Goal: Find contact information: Find contact information

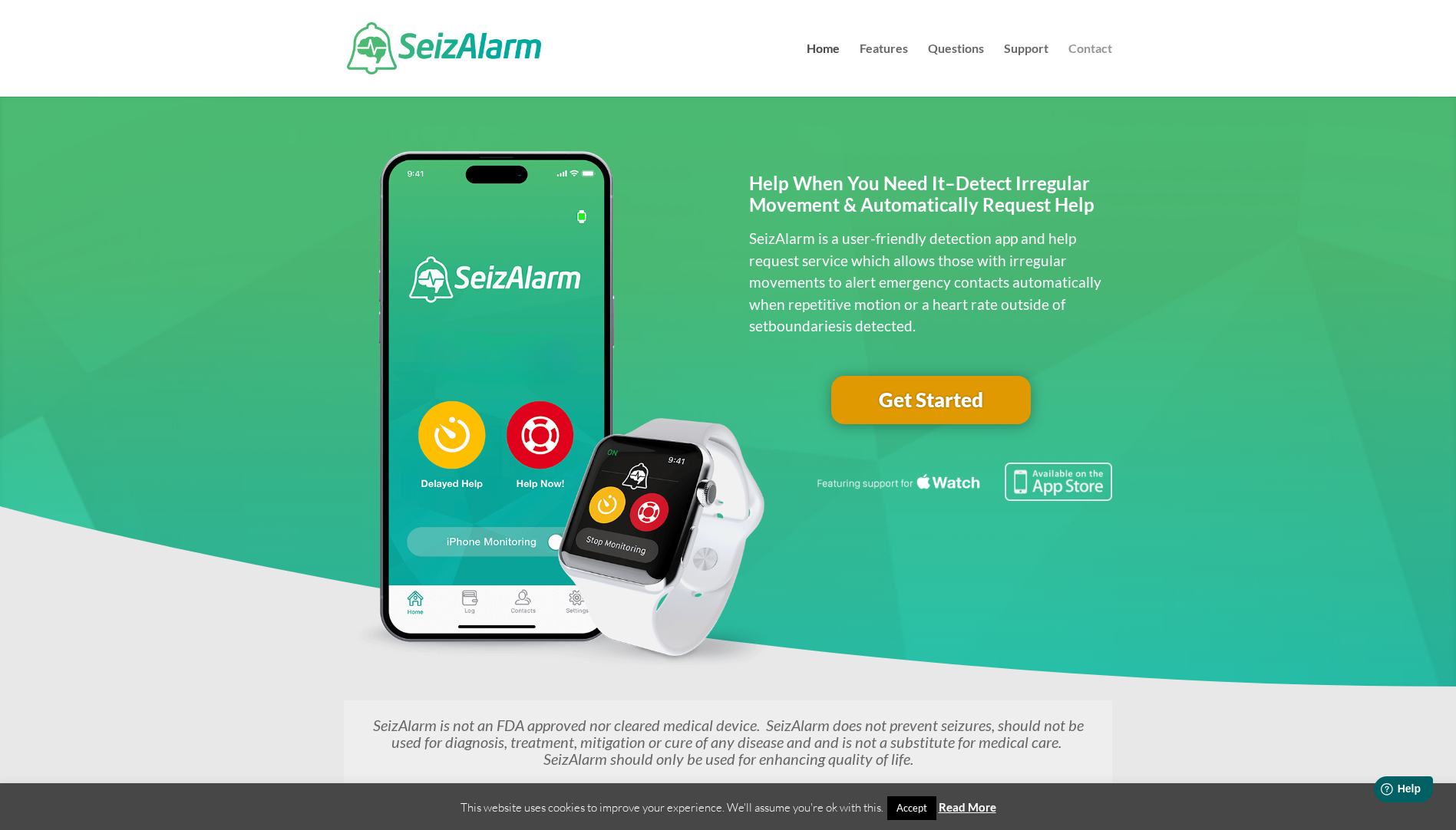
click at [1077, 47] on link "Contact" at bounding box center [1090, 69] width 44 height 54
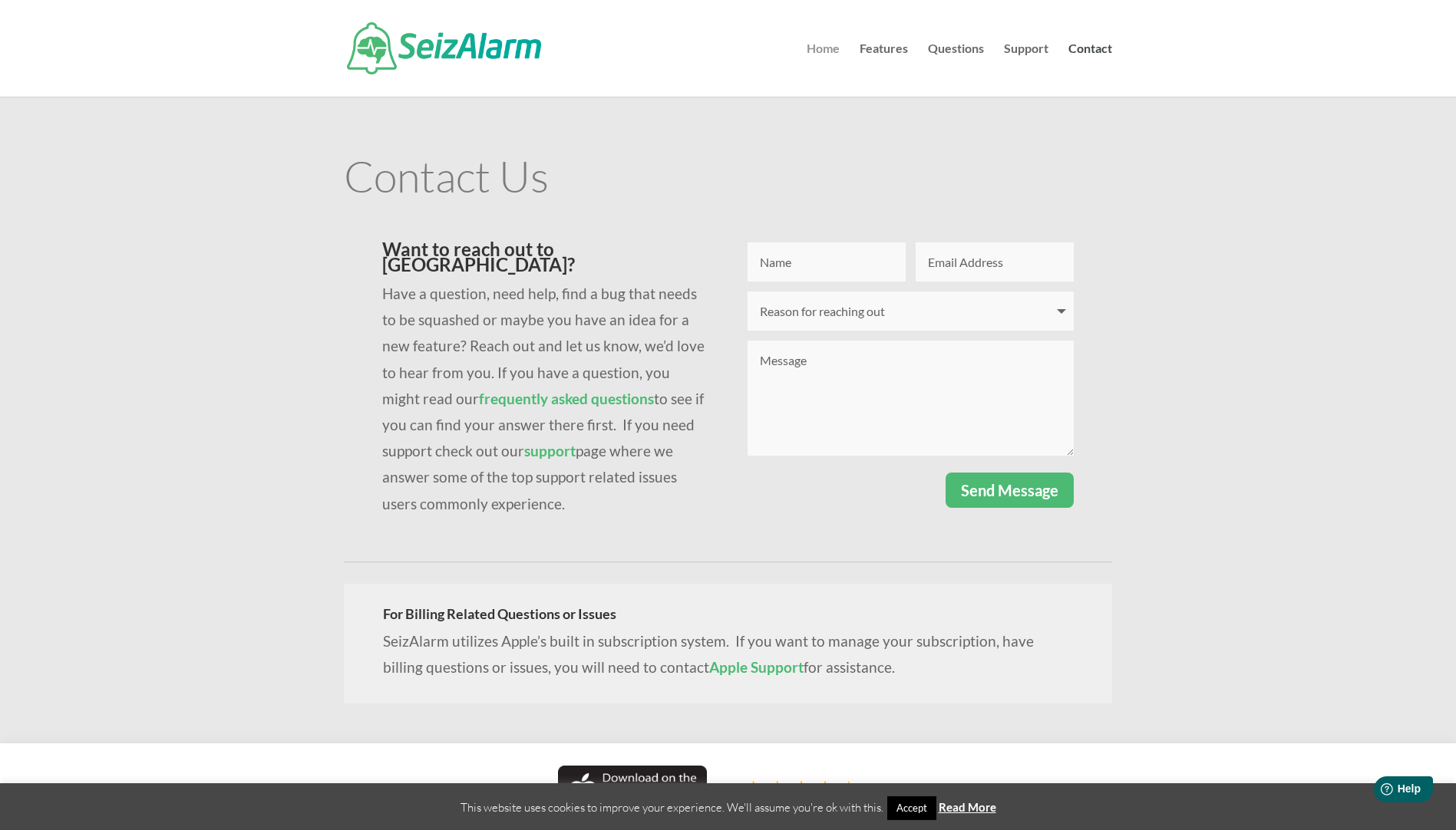
click at [819, 46] on link "Home" at bounding box center [823, 69] width 33 height 54
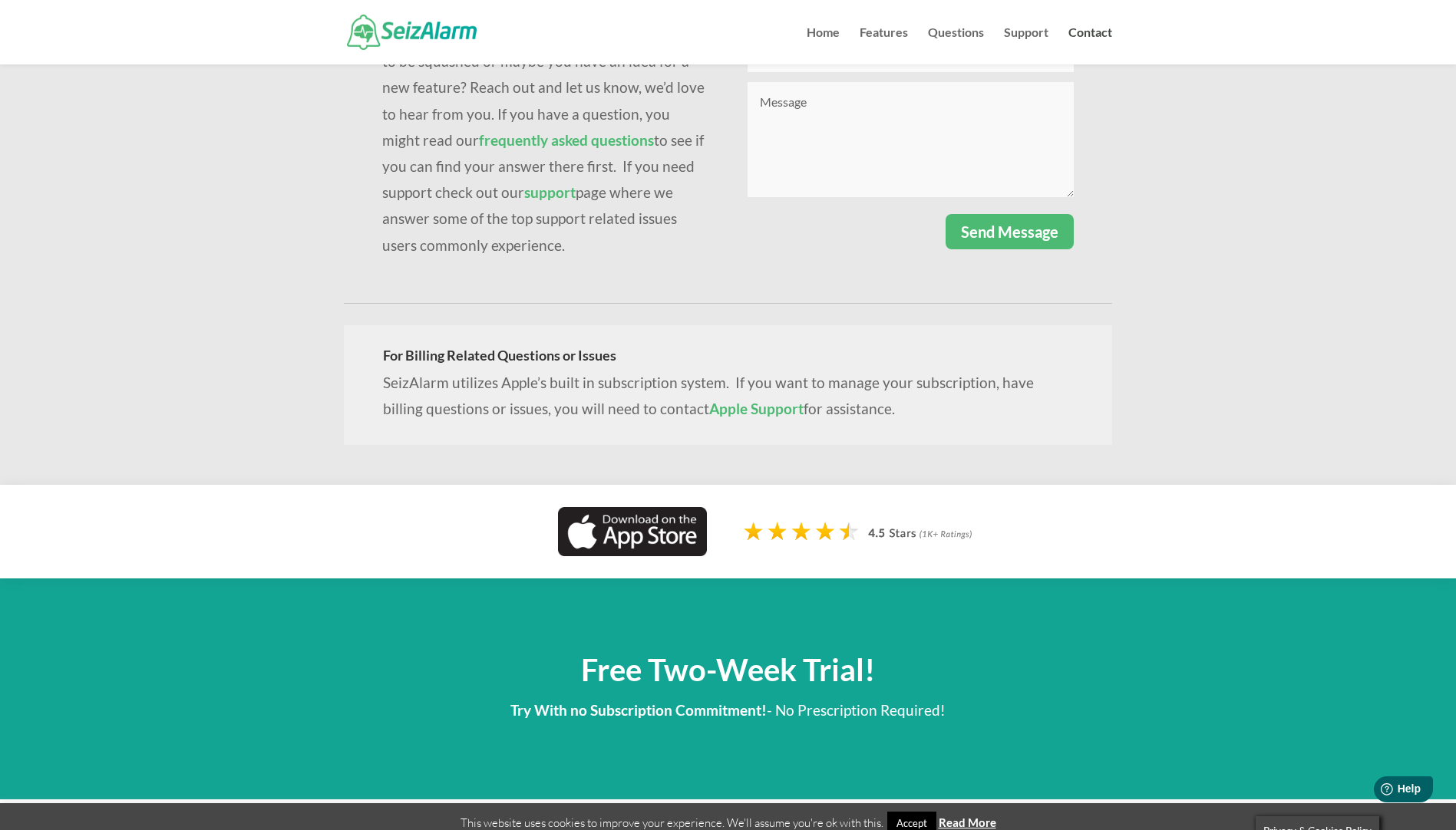
scroll to position [230, 0]
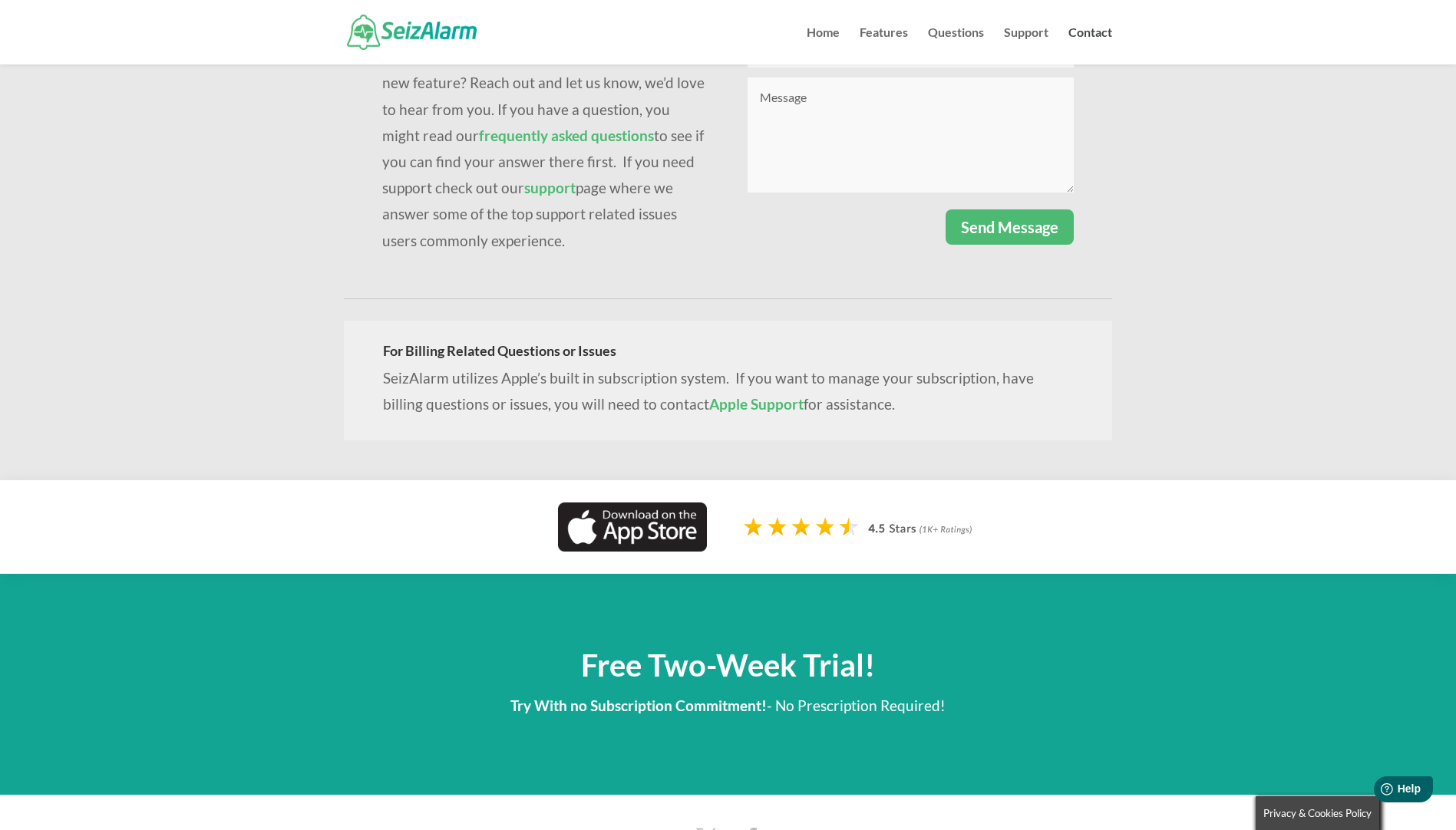
click at [718, 396] on link "Apple Support" at bounding box center [756, 403] width 94 height 18
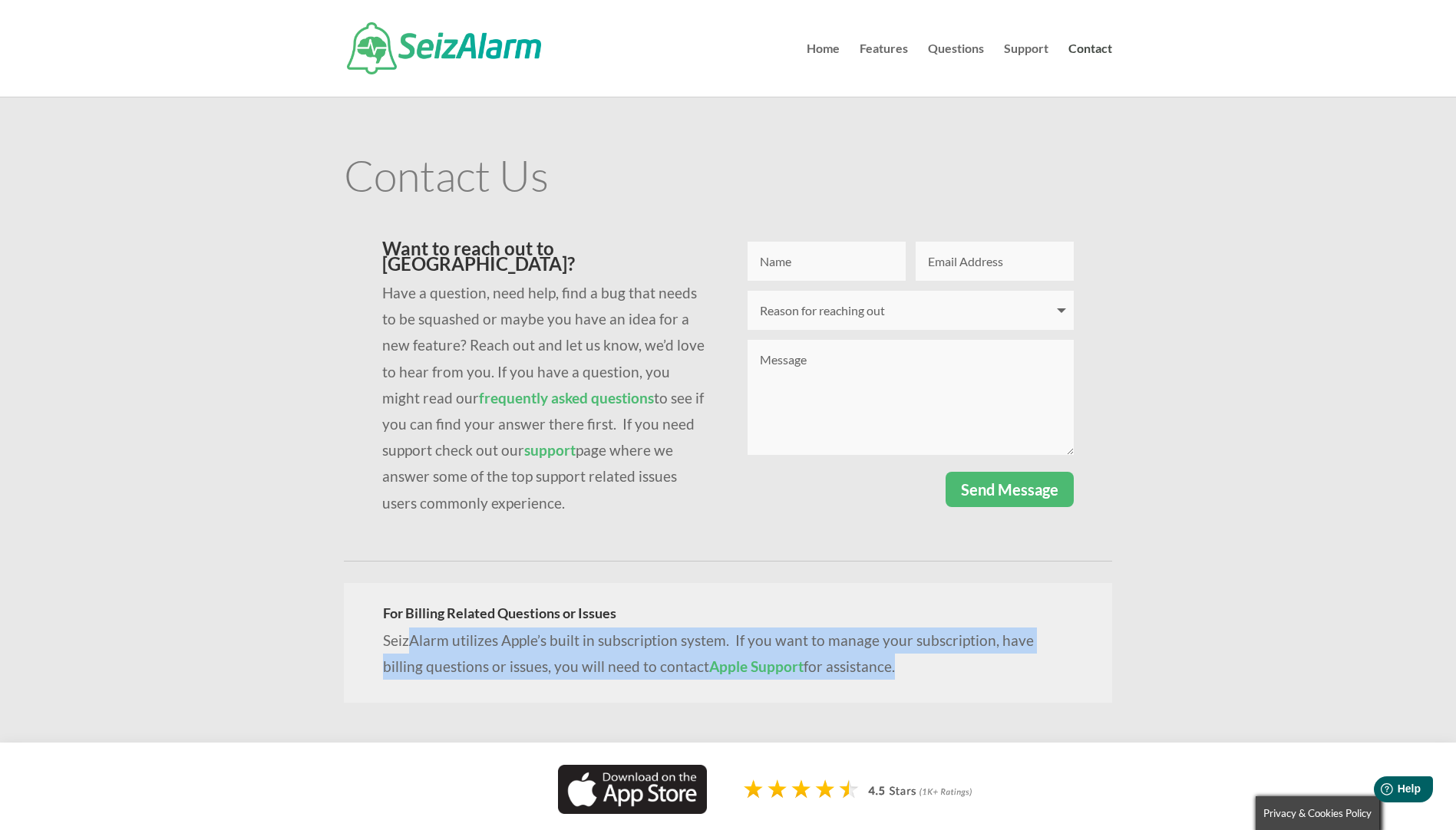
drag, startPoint x: 407, startPoint y: 630, endPoint x: 846, endPoint y: 677, distance: 441.5
click at [846, 677] on div "For Billing Related Questions or Issues SeizAlarm utilizes Apple’s built in sub…" at bounding box center [728, 643] width 768 height 120
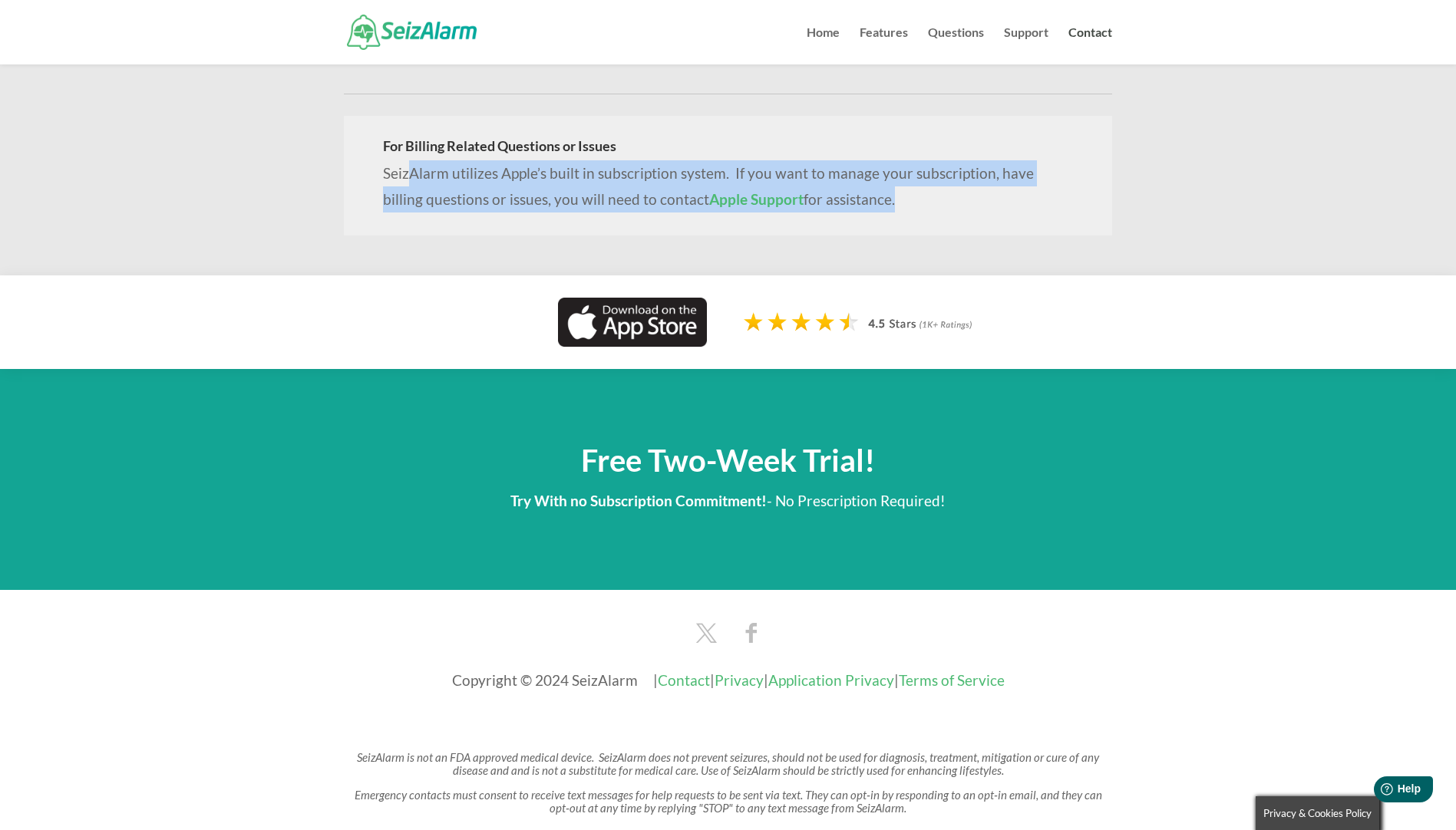
scroll to position [502, 0]
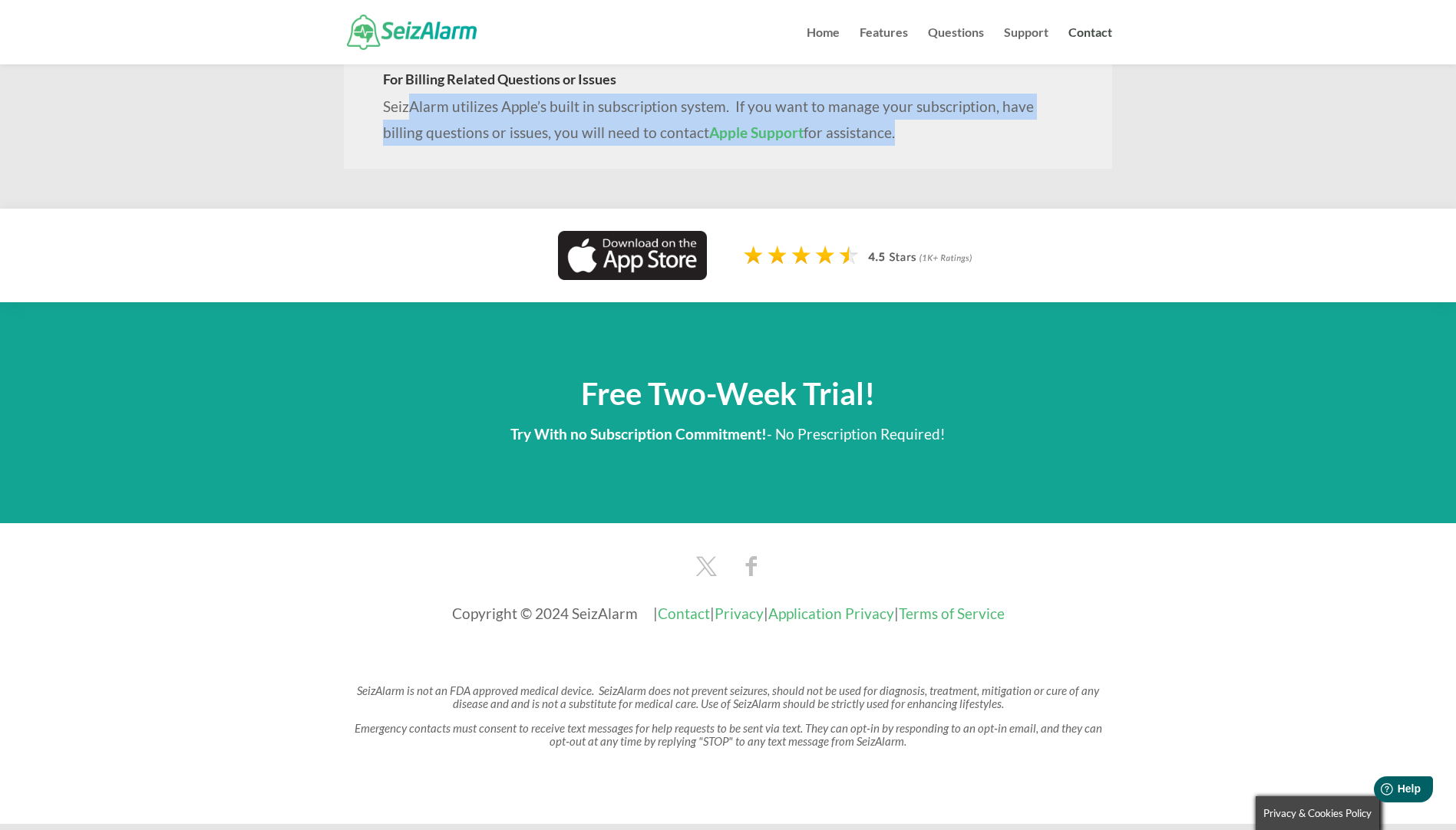
drag, startPoint x: 519, startPoint y: 422, endPoint x: 955, endPoint y: 445, distance: 436.6
click at [955, 445] on div "Free Two-Week Trial! Try With no Subscription Commitment! - No Prescription Req…" at bounding box center [728, 413] width 768 height 127
drag, startPoint x: 955, startPoint y: 445, endPoint x: 792, endPoint y: 442, distance: 163.0
click at [792, 442] on div "Free Two-Week Trial! Try With no Subscription Commitment! - No Prescription Req…" at bounding box center [728, 413] width 768 height 127
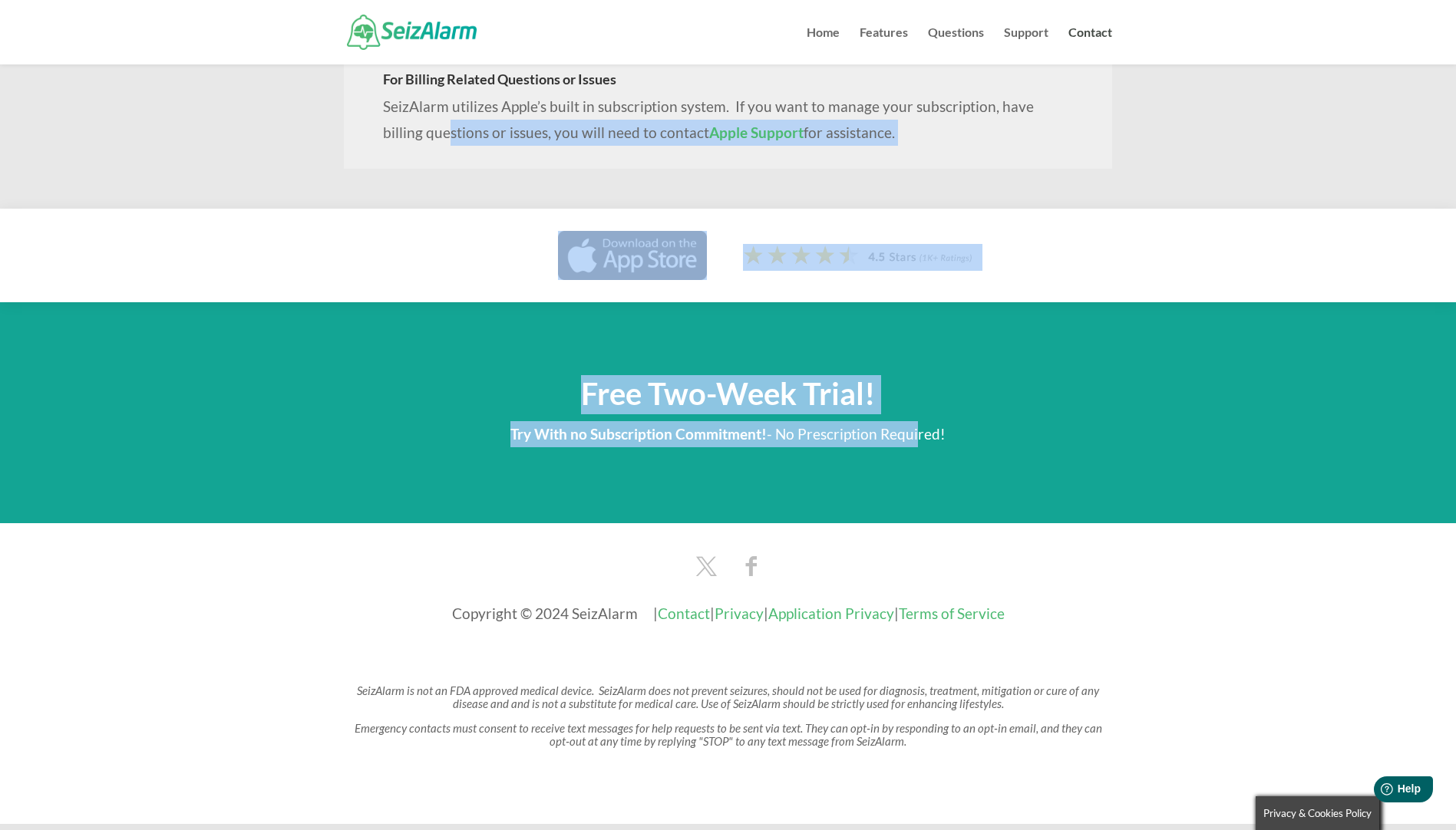
drag, startPoint x: 906, startPoint y: 416, endPoint x: 402, endPoint y: 166, distance: 562.6
click at [402, 166] on div "Contact Us Want to reach out to us? Have a question, need help, find a bug that…" at bounding box center [728, 193] width 1456 height 1262
drag, startPoint x: 402, startPoint y: 166, endPoint x: 450, endPoint y: 256, distance: 102.0
click at [450, 256] on div at bounding box center [525, 255] width 363 height 48
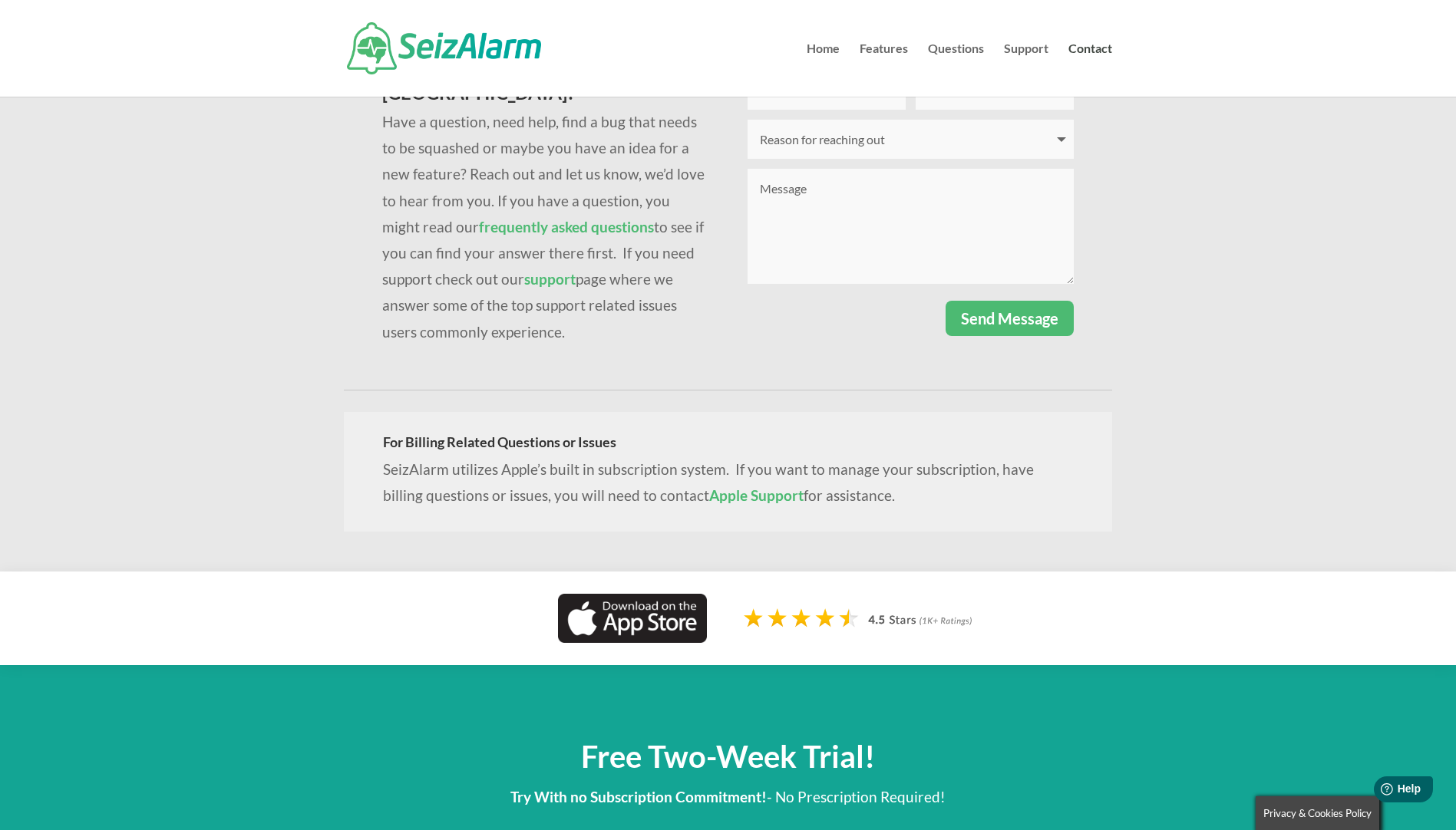
scroll to position [0, 0]
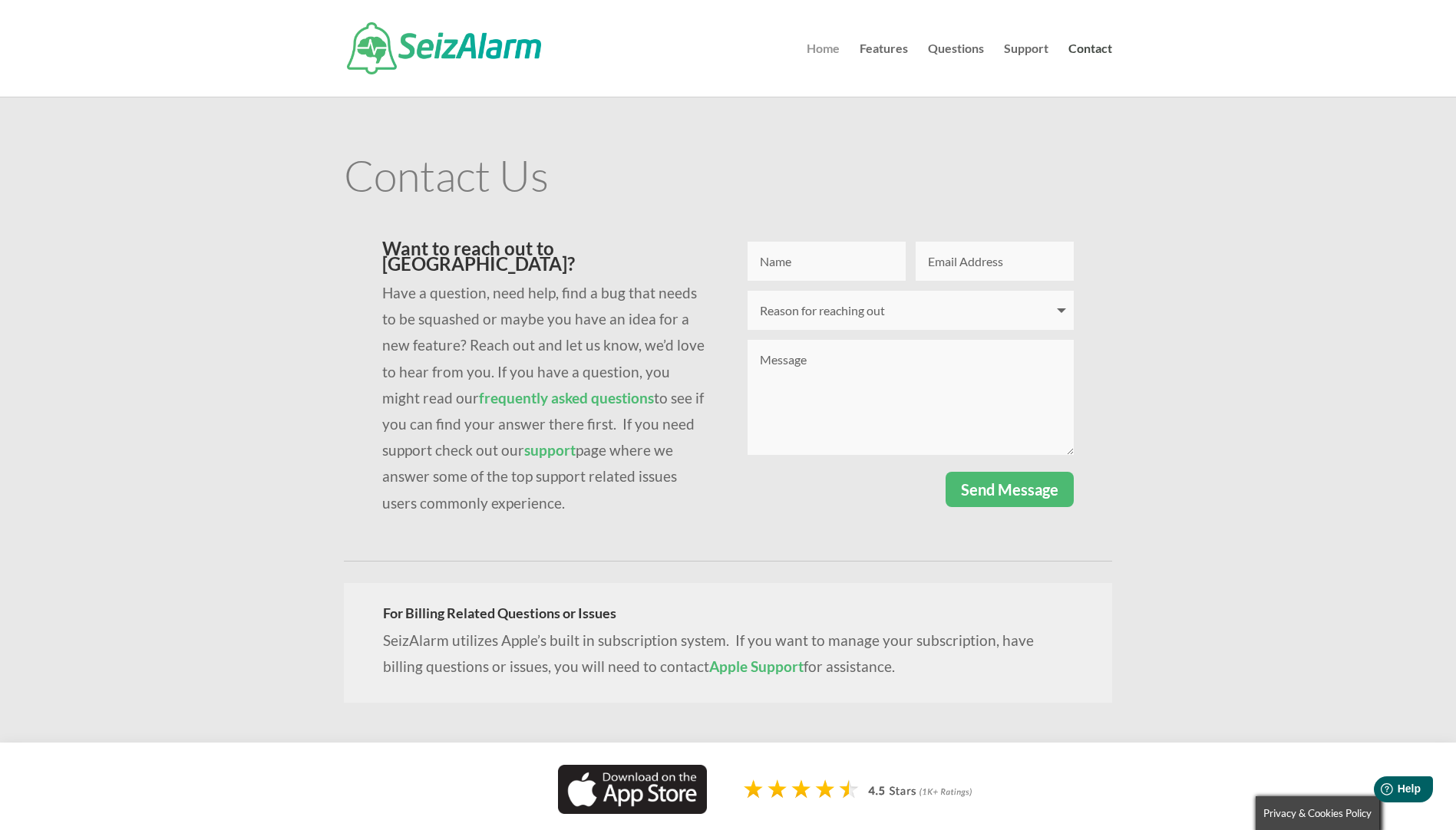
click at [818, 52] on link "Home" at bounding box center [823, 69] width 33 height 54
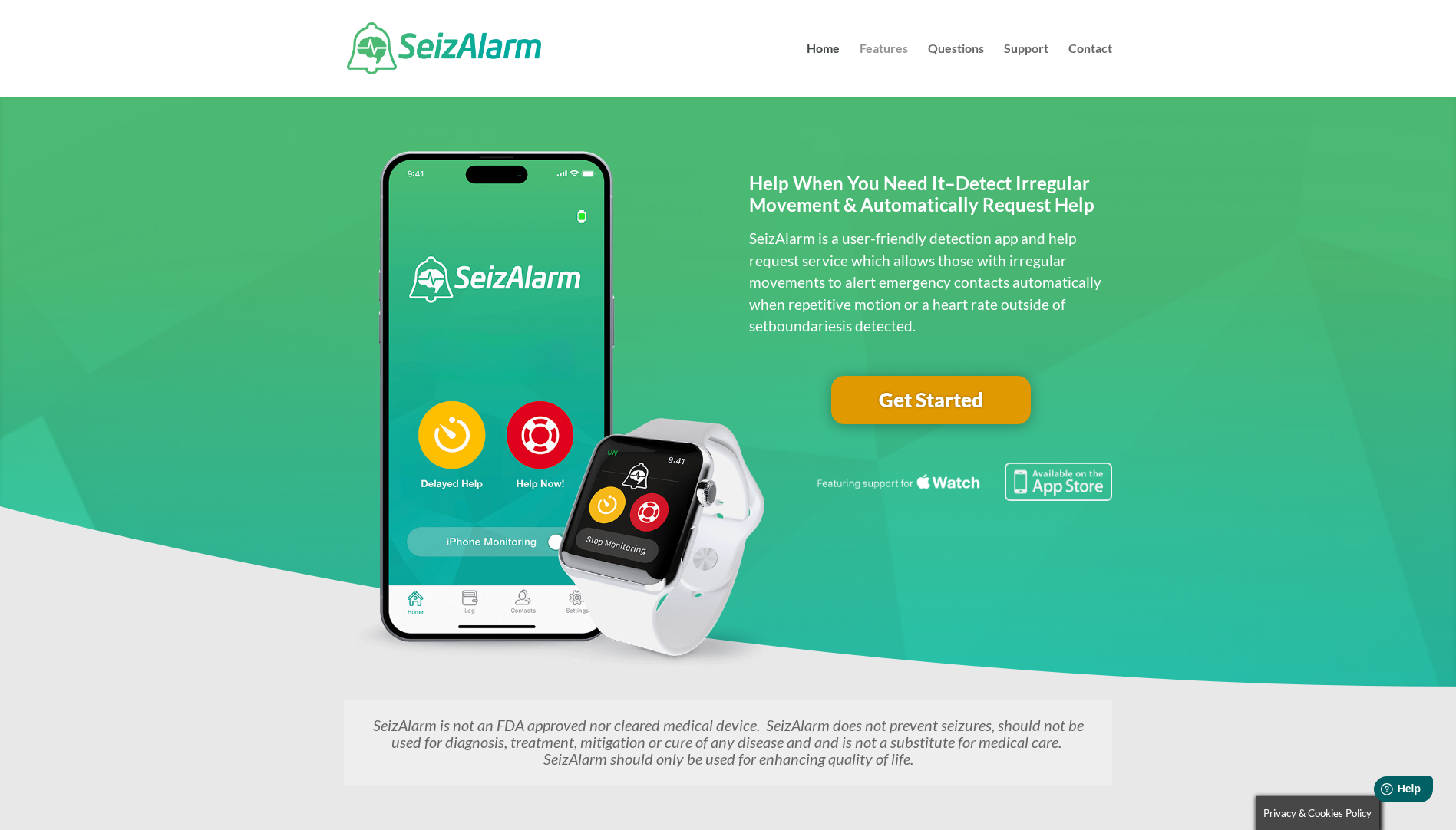
click at [882, 43] on link "Features" at bounding box center [884, 69] width 48 height 54
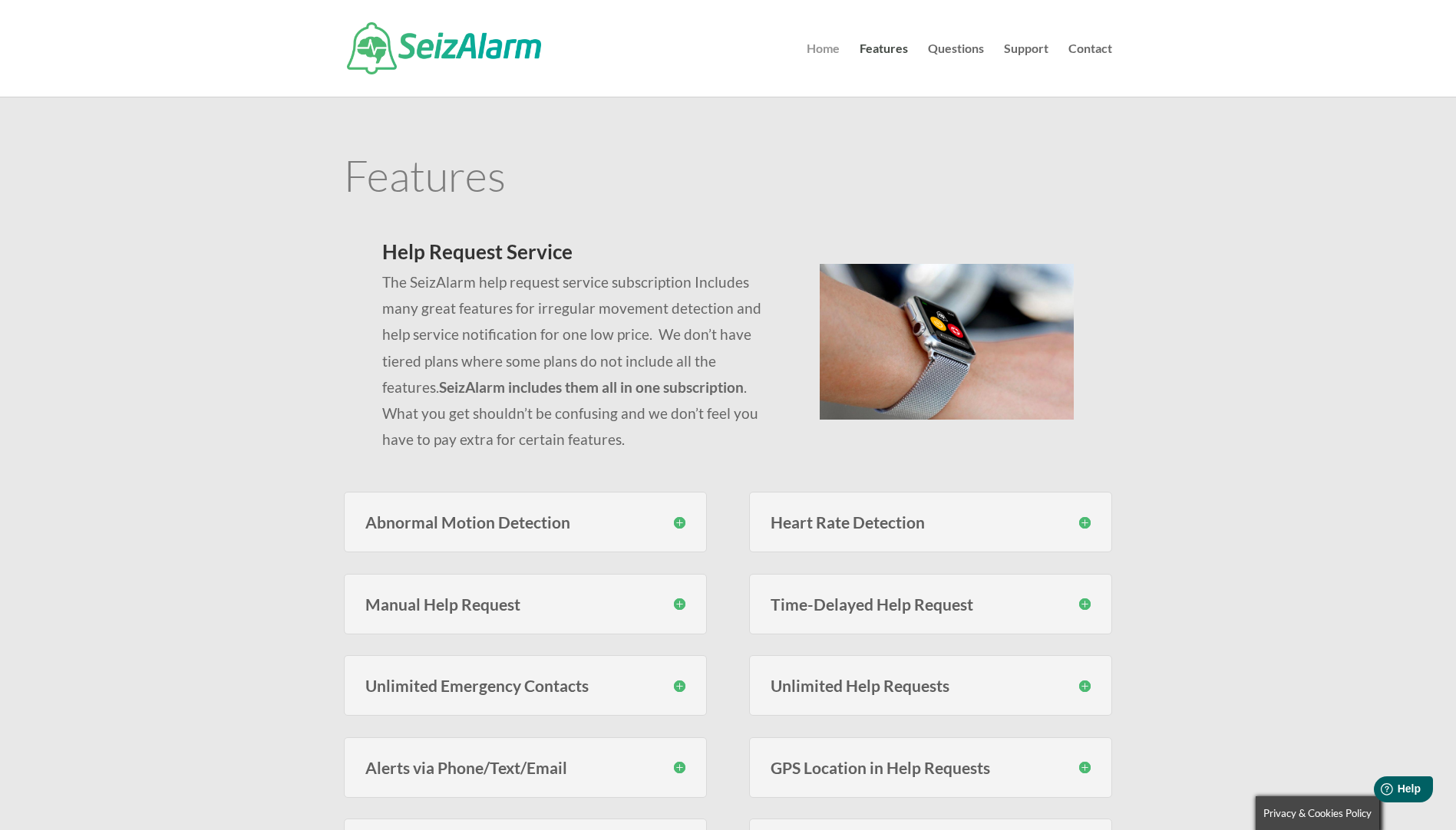
click at [830, 47] on link "Home" at bounding box center [823, 69] width 33 height 54
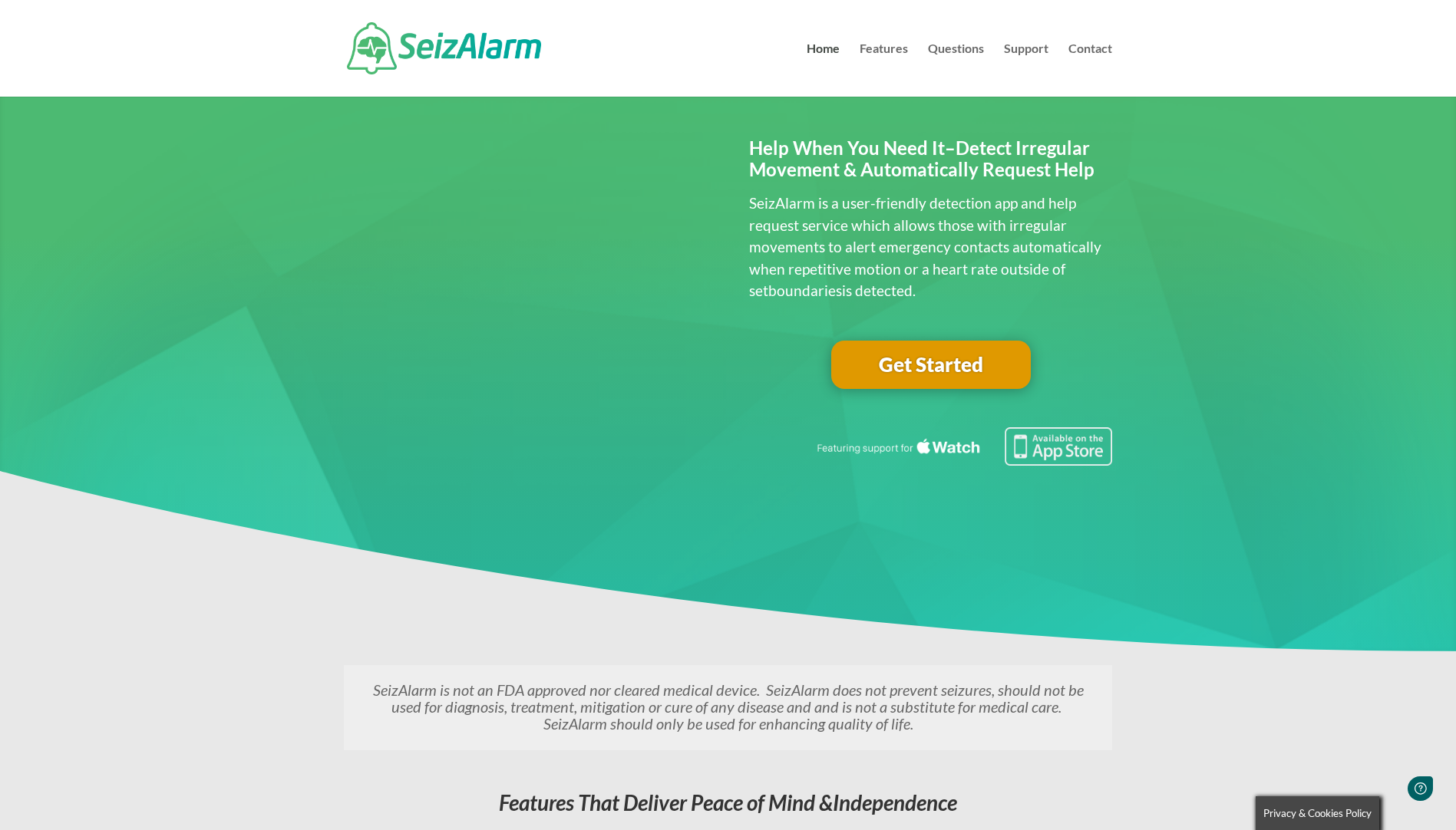
click at [877, 50] on link "Features" at bounding box center [884, 69] width 48 height 54
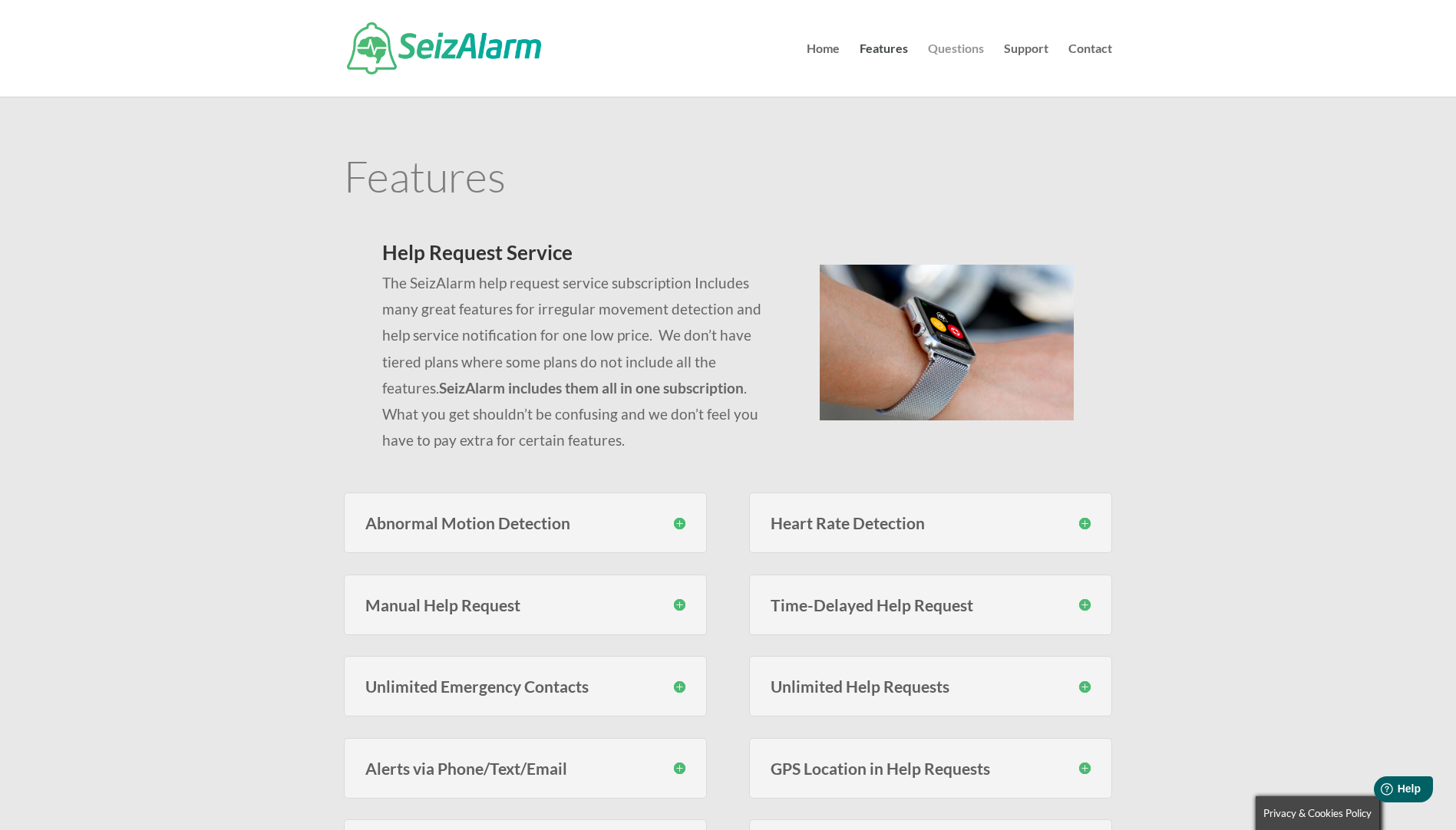
click at [931, 52] on link "Questions" at bounding box center [956, 69] width 56 height 54
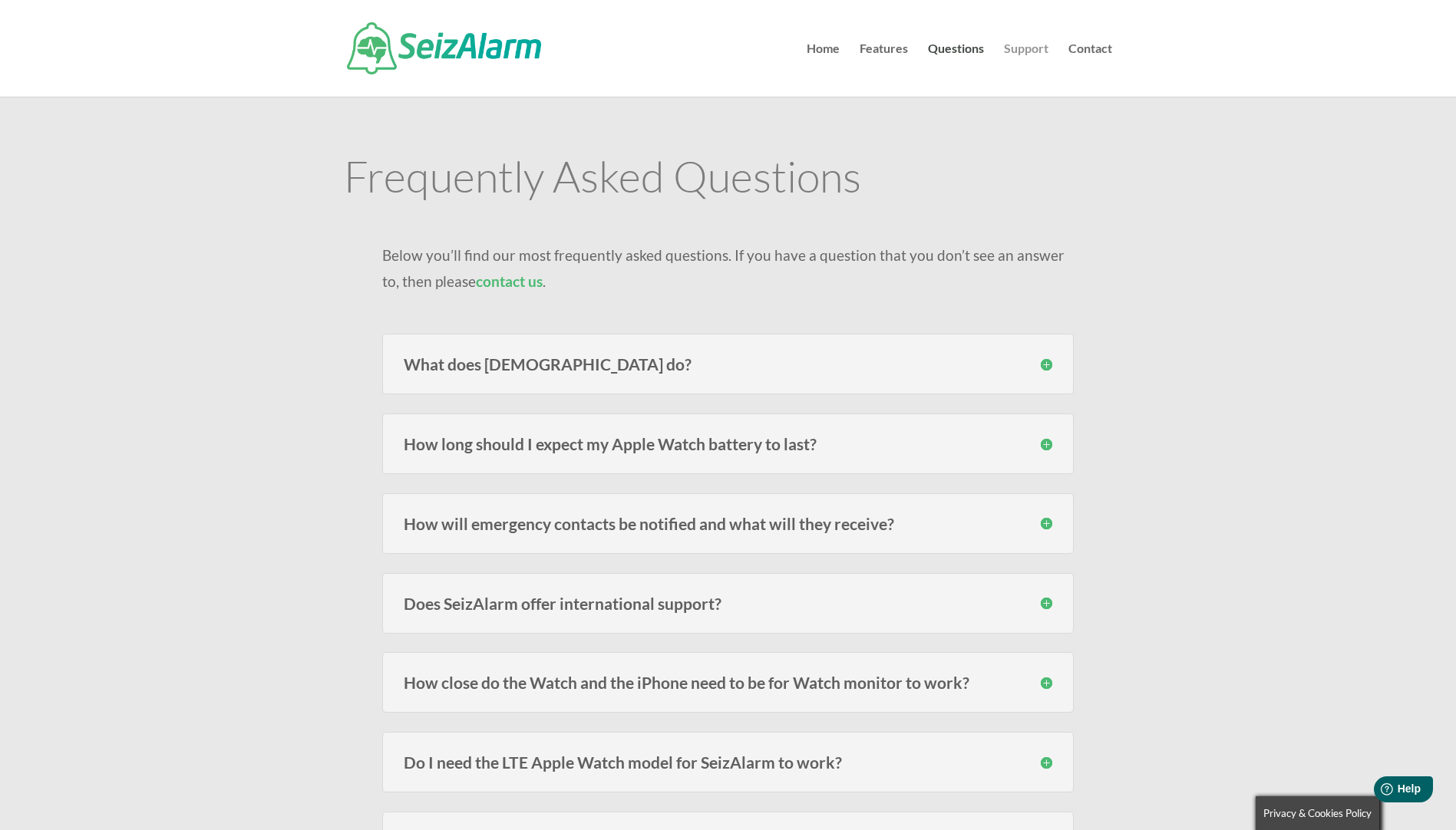
click at [1032, 60] on link "Support" at bounding box center [1025, 69] width 44 height 54
click at [1092, 44] on link "Contact" at bounding box center [1090, 69] width 44 height 54
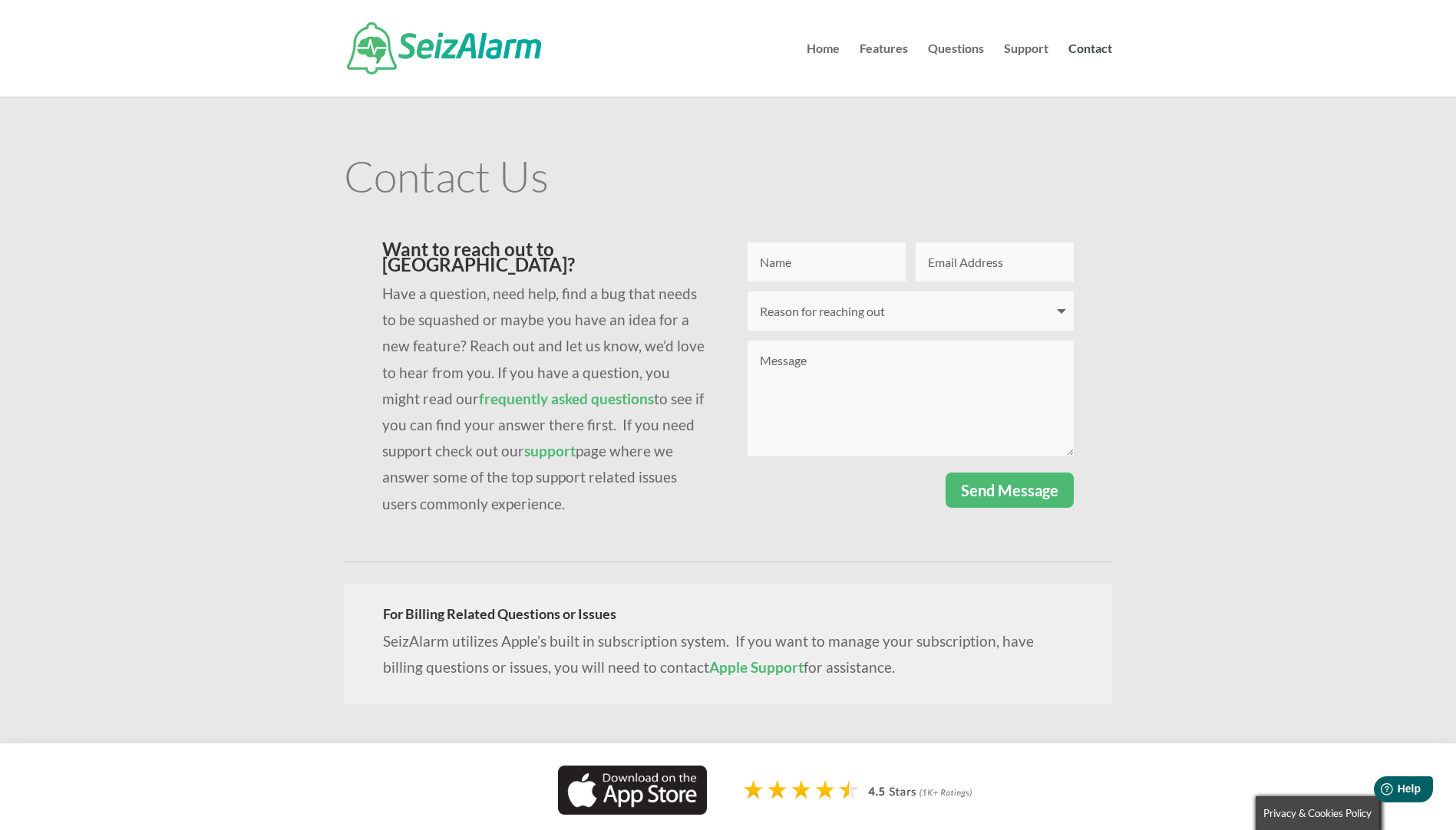
click at [709, 662] on link "Apple Support" at bounding box center [756, 667] width 94 height 18
